Goal: Book appointment/travel/reservation

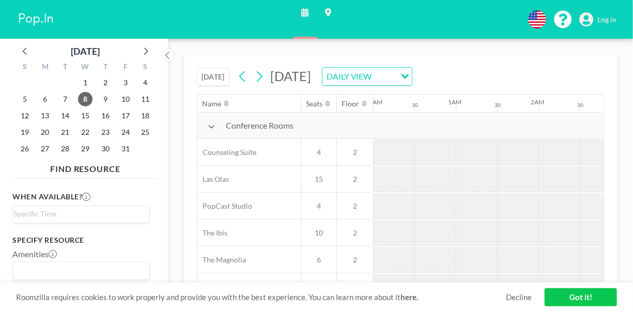
scroll to position [21, 867]
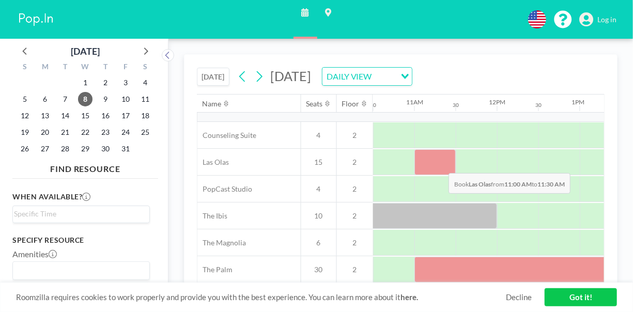
click at [440, 164] on div at bounding box center [434, 162] width 41 height 26
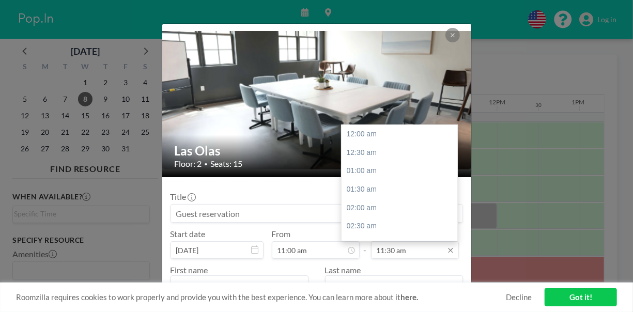
scroll to position [423, 0]
click at [429, 255] on input "11:30 am" at bounding box center [415, 250] width 88 height 18
click at [375, 226] on div "02:00 pm" at bounding box center [401, 226] width 121 height 19
type input "02:00 pm"
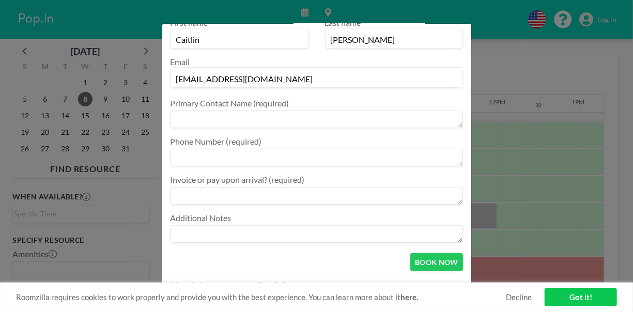
scroll to position [252, 0]
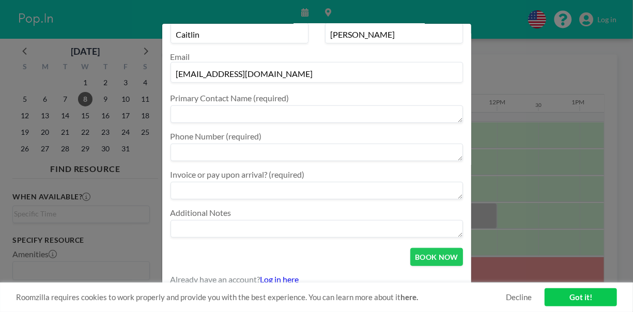
click at [352, 110] on textarea at bounding box center [316, 114] width 292 height 18
type textarea "[PERSON_NAME]"
type textarea "5613739887"
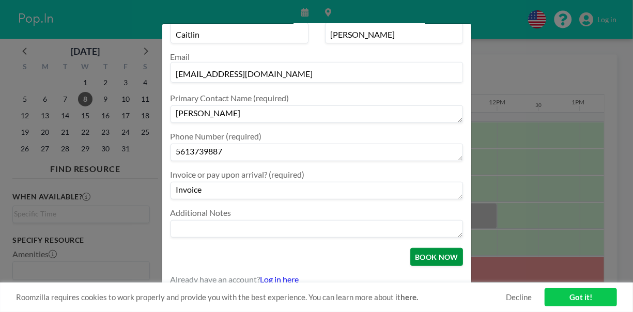
type textarea "Invoice"
click at [444, 256] on button "BOOK NOW" at bounding box center [436, 257] width 52 height 18
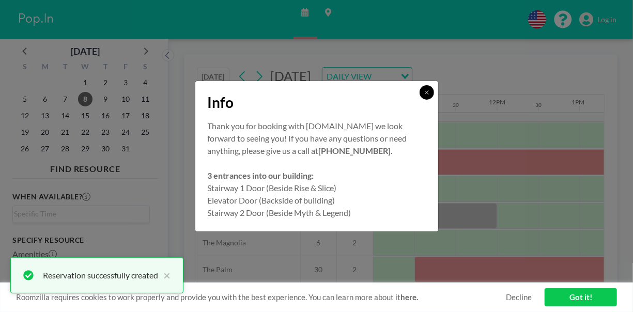
click at [428, 90] on icon at bounding box center [426, 92] width 6 height 6
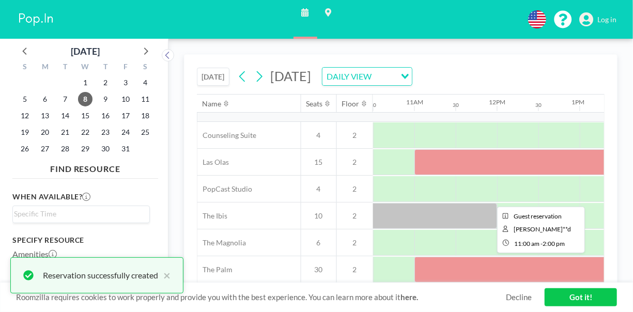
click at [490, 272] on div at bounding box center [538, 270] width 248 height 26
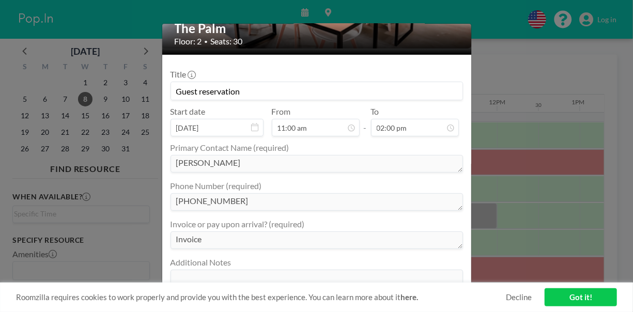
scroll to position [157, 0]
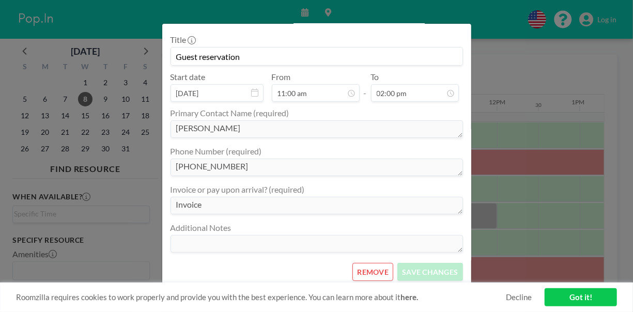
click at [362, 270] on button "REMOVE" at bounding box center [372, 272] width 41 height 18
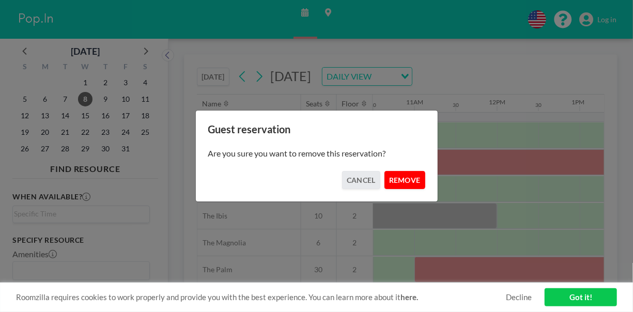
click at [405, 180] on button "REMOVE" at bounding box center [404, 180] width 41 height 18
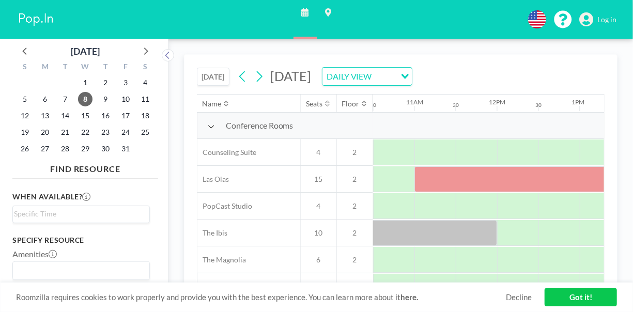
scroll to position [21, 867]
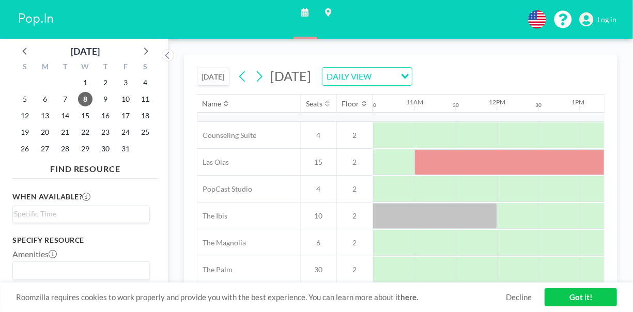
click at [567, 297] on link "Got it!" at bounding box center [580, 297] width 72 height 18
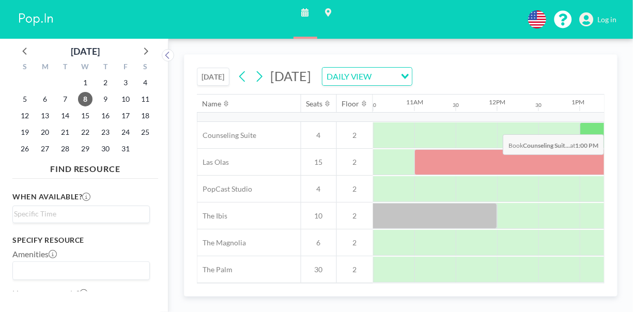
click at [597, 126] on div at bounding box center [599, 135] width 41 height 26
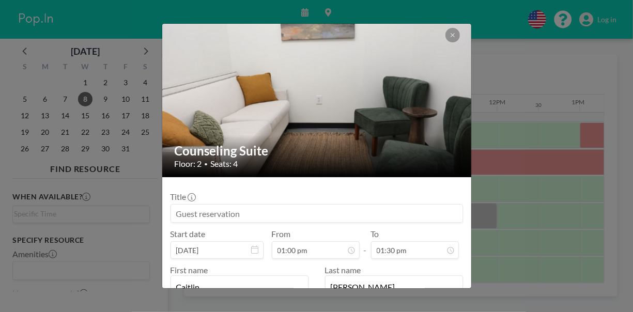
click at [458, 30] on div at bounding box center [452, 35] width 14 height 14
click at [455, 34] on icon at bounding box center [452, 35] width 6 height 6
